Goal: Task Accomplishment & Management: Manage account settings

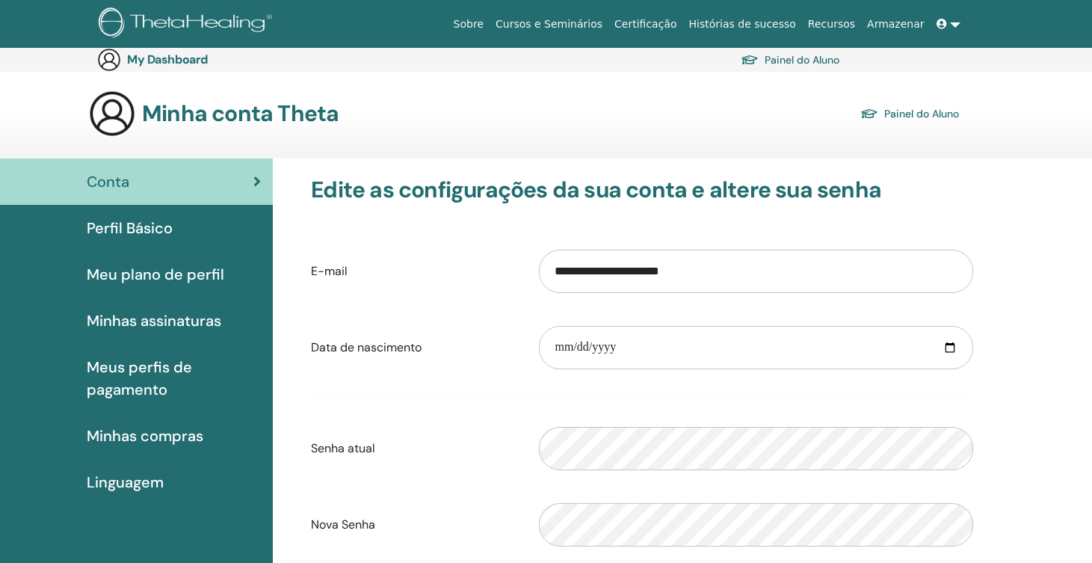
scroll to position [179, 0]
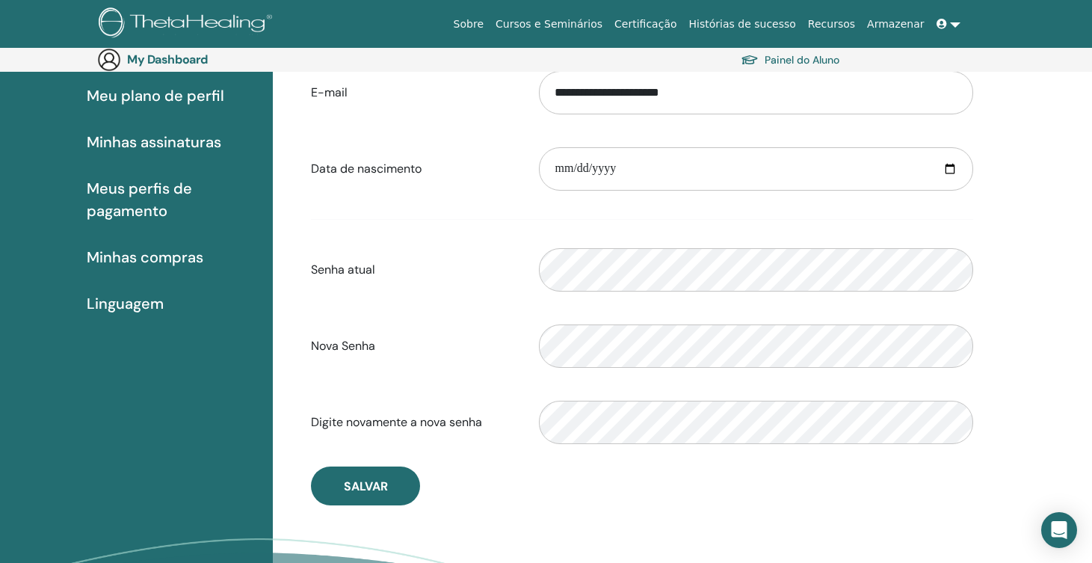
click at [446, 315] on form "**********" at bounding box center [642, 258] width 662 height 394
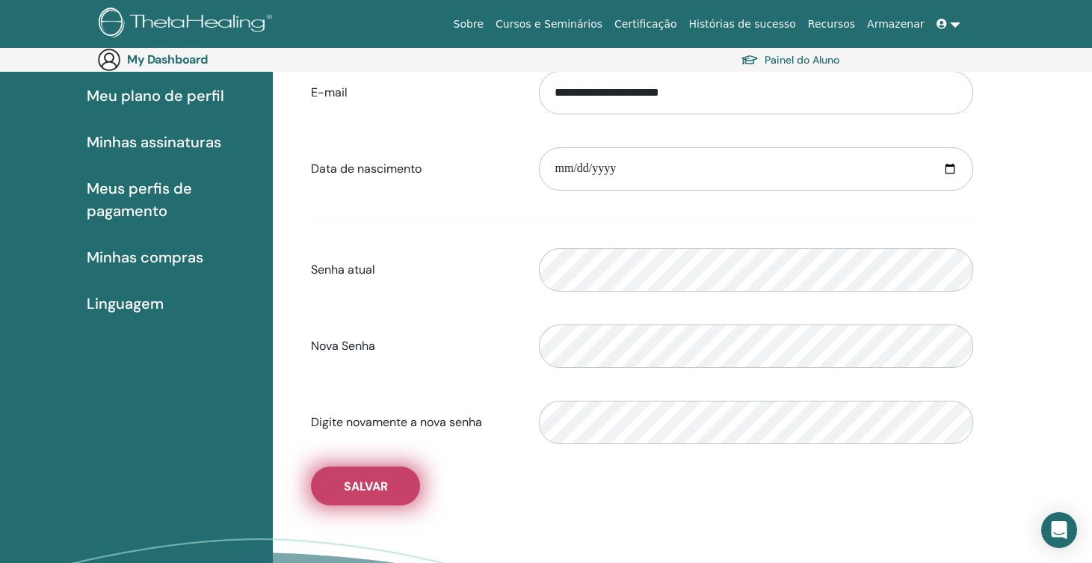
click at [378, 481] on button "Salvar" at bounding box center [365, 486] width 109 height 39
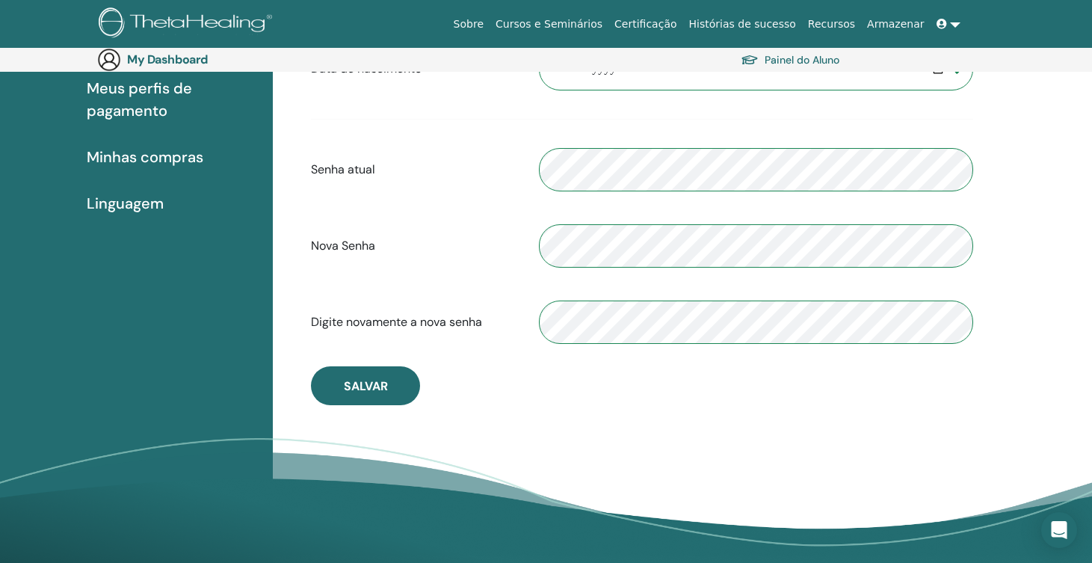
scroll to position [311, 0]
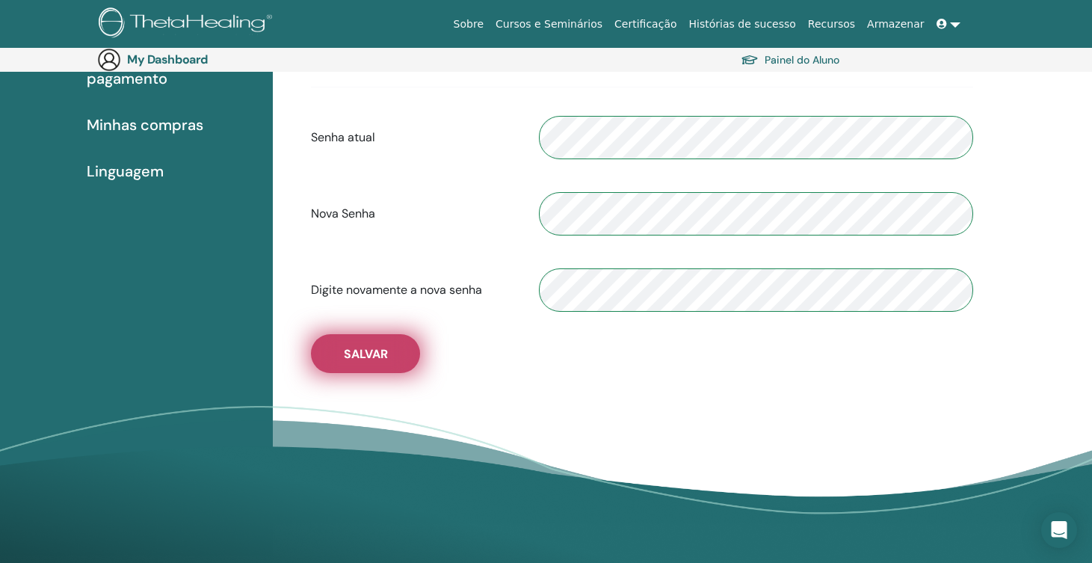
click at [360, 362] on span "Salvar" at bounding box center [366, 354] width 44 height 16
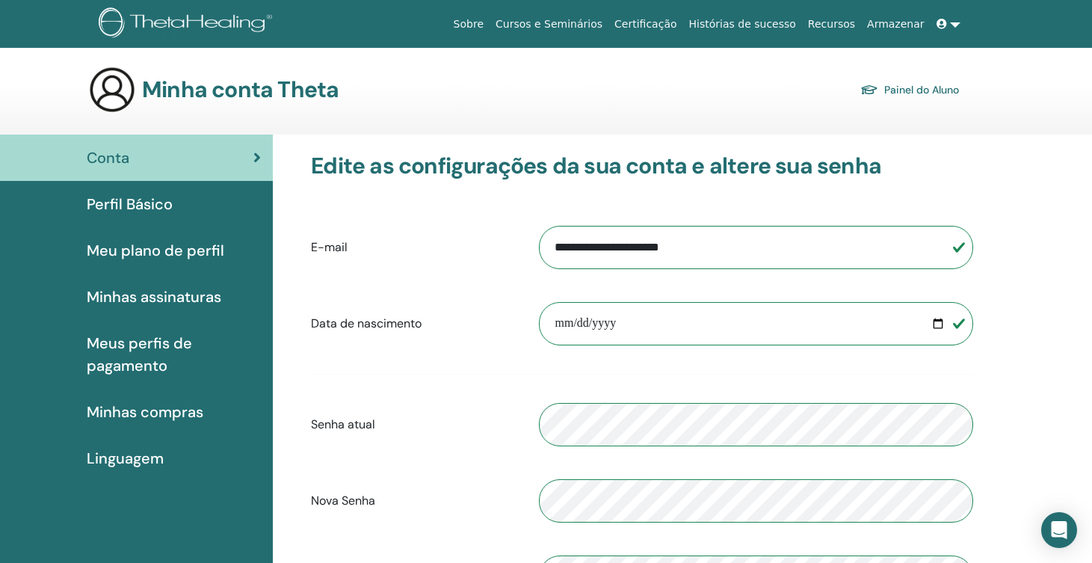
scroll to position [0, 0]
click at [165, 201] on span "Perfil Básico" at bounding box center [130, 204] width 86 height 22
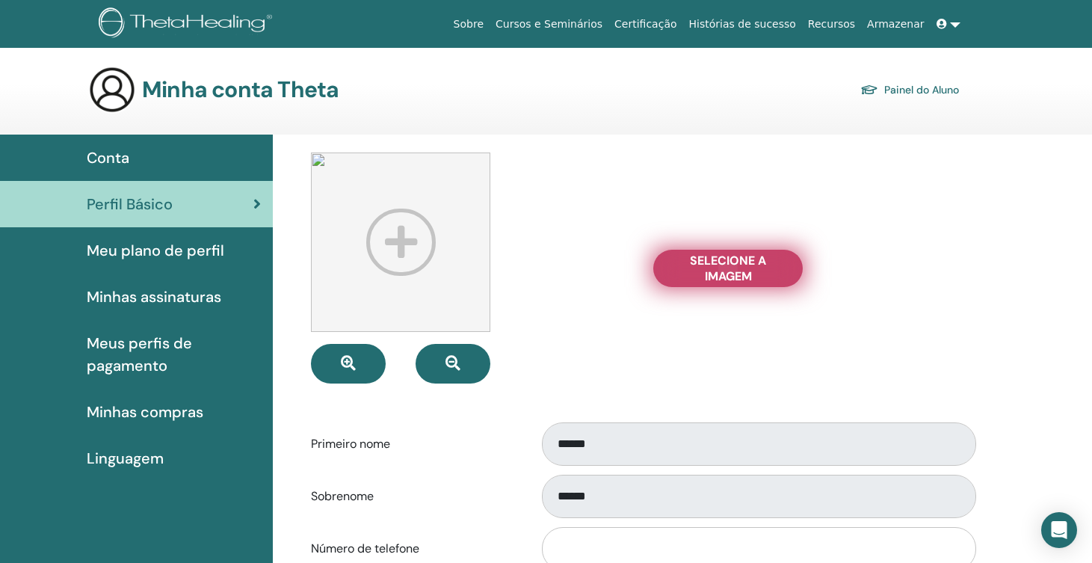
click at [748, 253] on span "Selecione a imagem" at bounding box center [728, 268] width 112 height 31
click at [738, 263] on input "Selecione a imagem" at bounding box center [728, 268] width 19 height 10
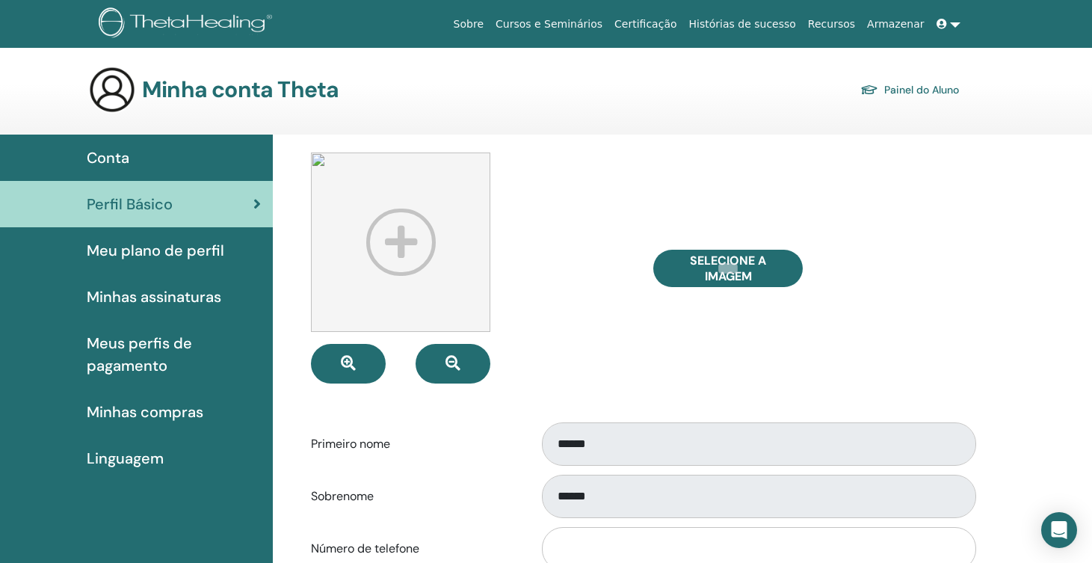
click at [189, 244] on span "Meu plano de perfil" at bounding box center [156, 250] width 138 height 22
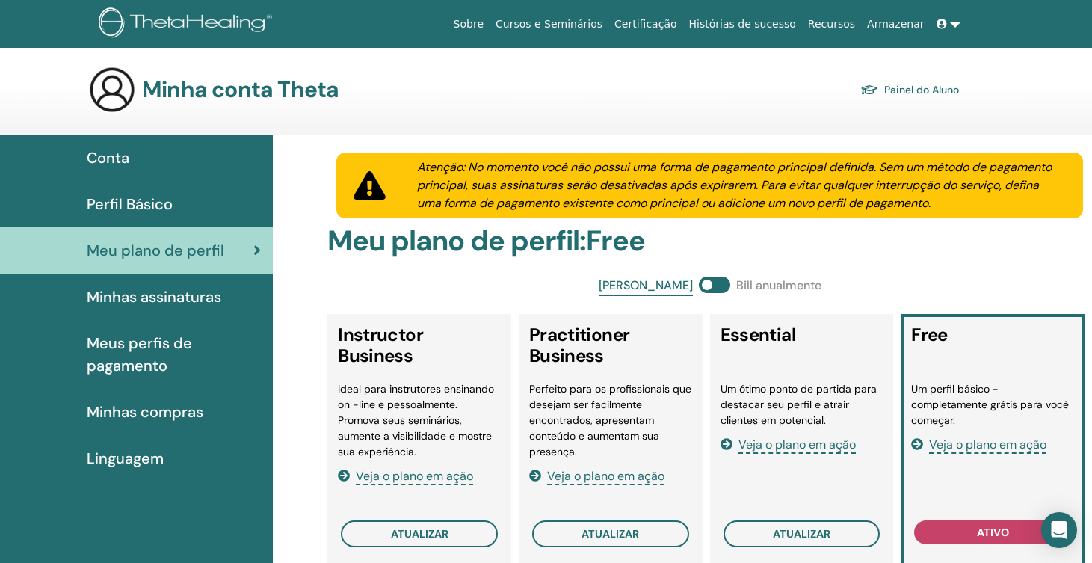
click at [652, 16] on link "Certificação" at bounding box center [646, 24] width 74 height 28
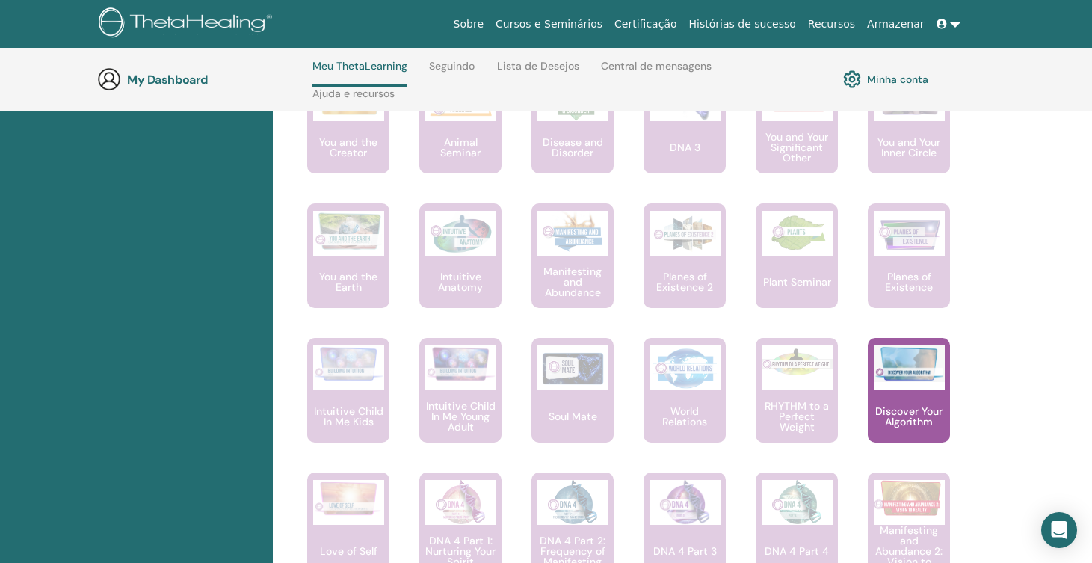
scroll to position [1022, 0]
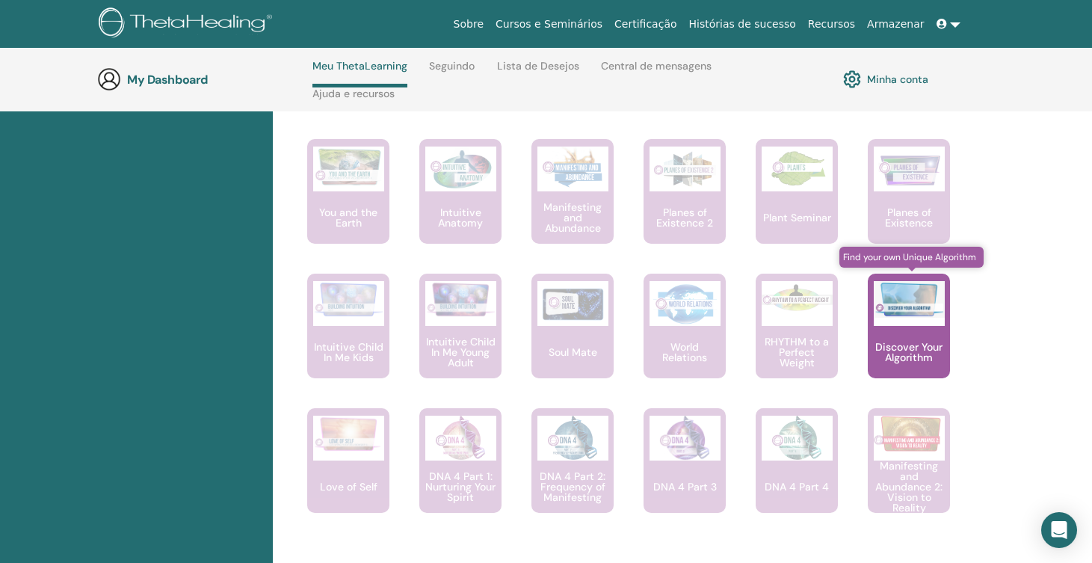
click at [892, 317] on div at bounding box center [909, 303] width 71 height 45
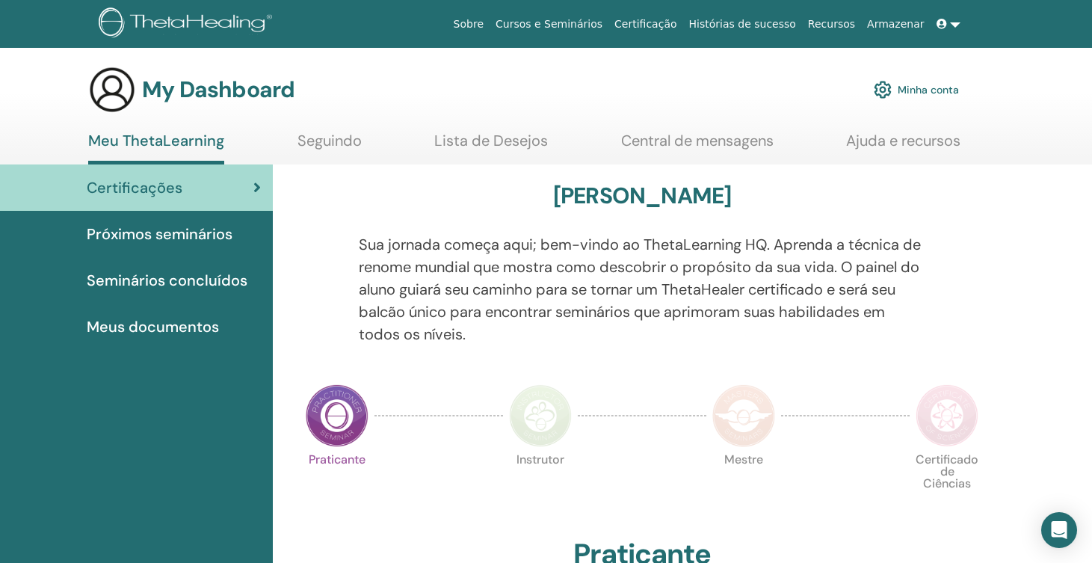
click at [188, 330] on span "Meus documentos" at bounding box center [153, 327] width 132 height 22
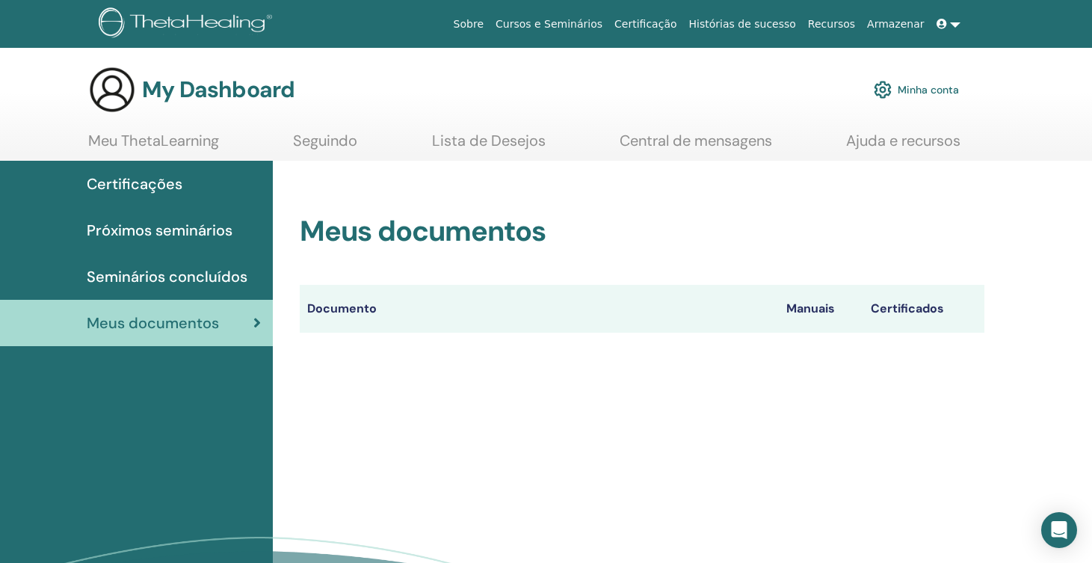
click at [152, 186] on span "Certificações" at bounding box center [135, 184] width 96 height 22
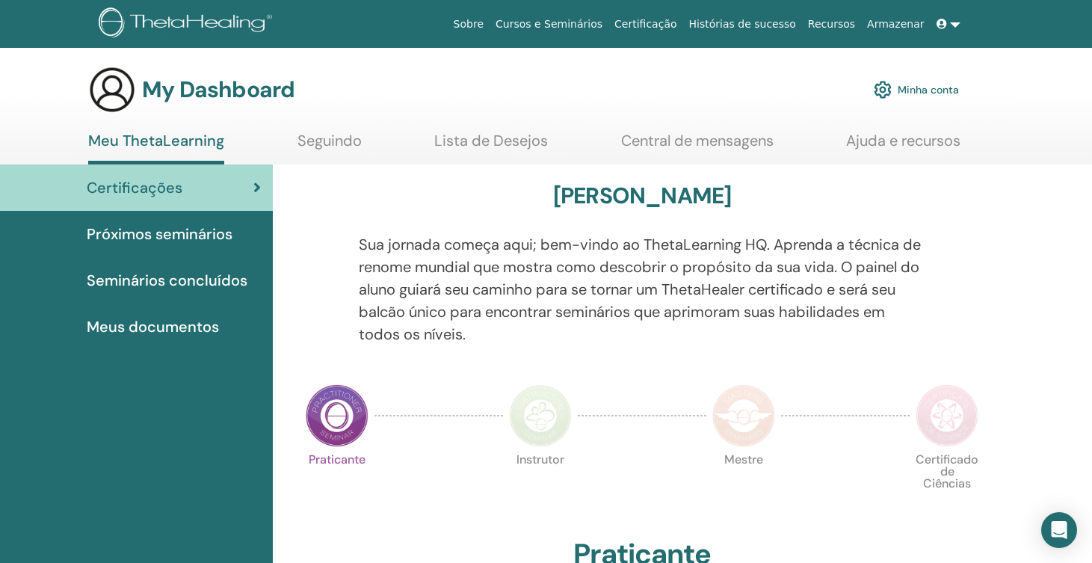
click at [219, 235] on span "Próximos seminários" at bounding box center [160, 234] width 146 height 22
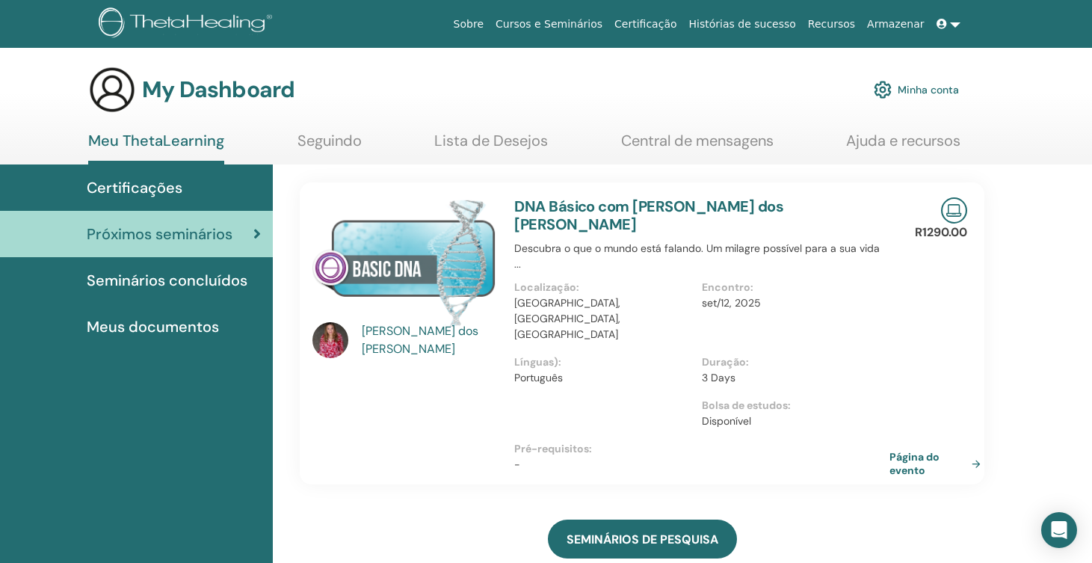
click at [225, 31] on img at bounding box center [188, 24] width 179 height 34
